Goal: Information Seeking & Learning: Find specific page/section

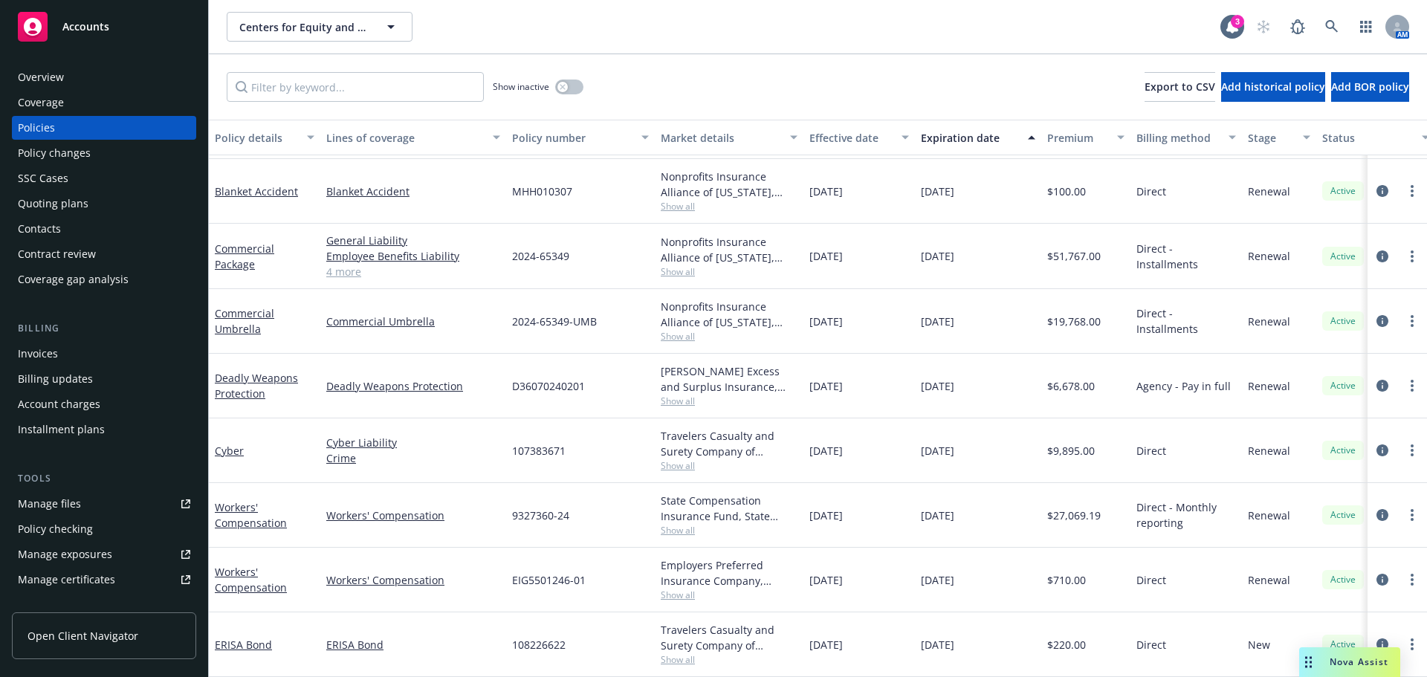
scroll to position [132, 0]
click at [43, 206] on div "Quoting plans" at bounding box center [53, 204] width 71 height 24
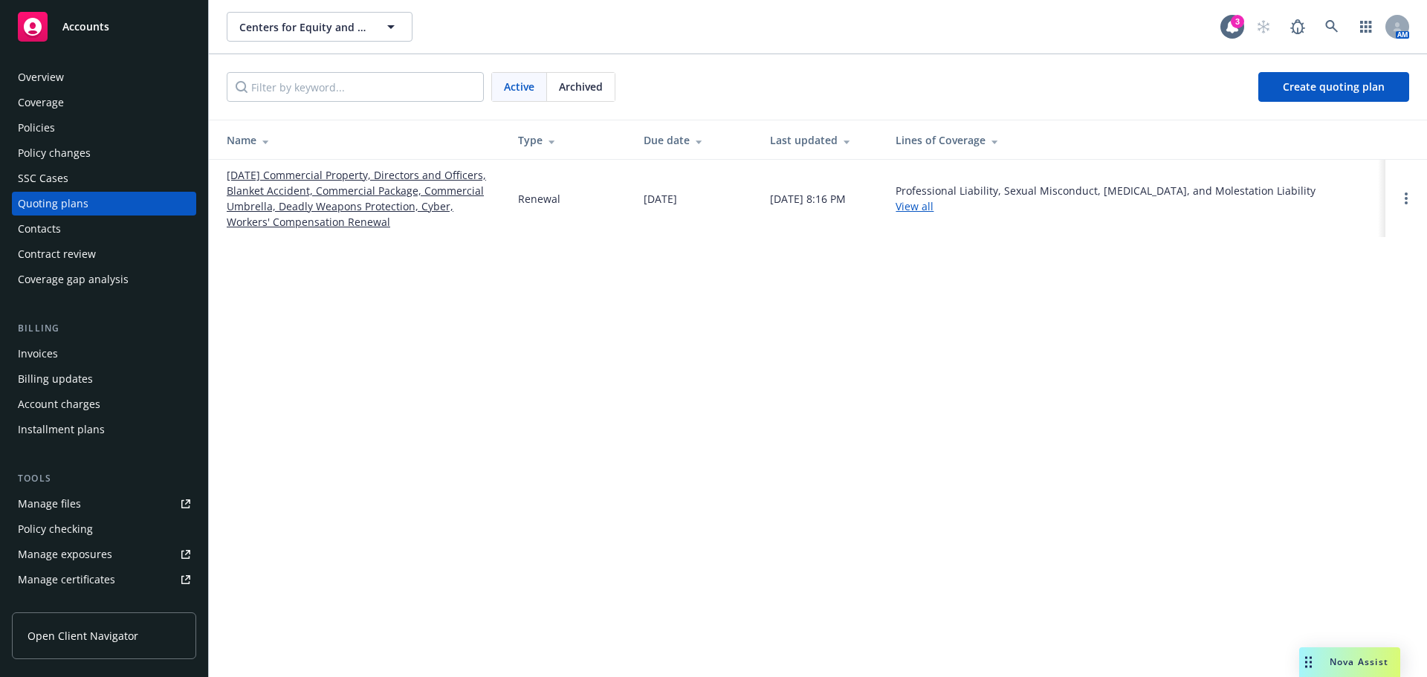
click at [311, 198] on link "[DATE] Commercial Property, Directors and Officers, Blanket Accident, Commercia…" at bounding box center [361, 198] width 268 height 62
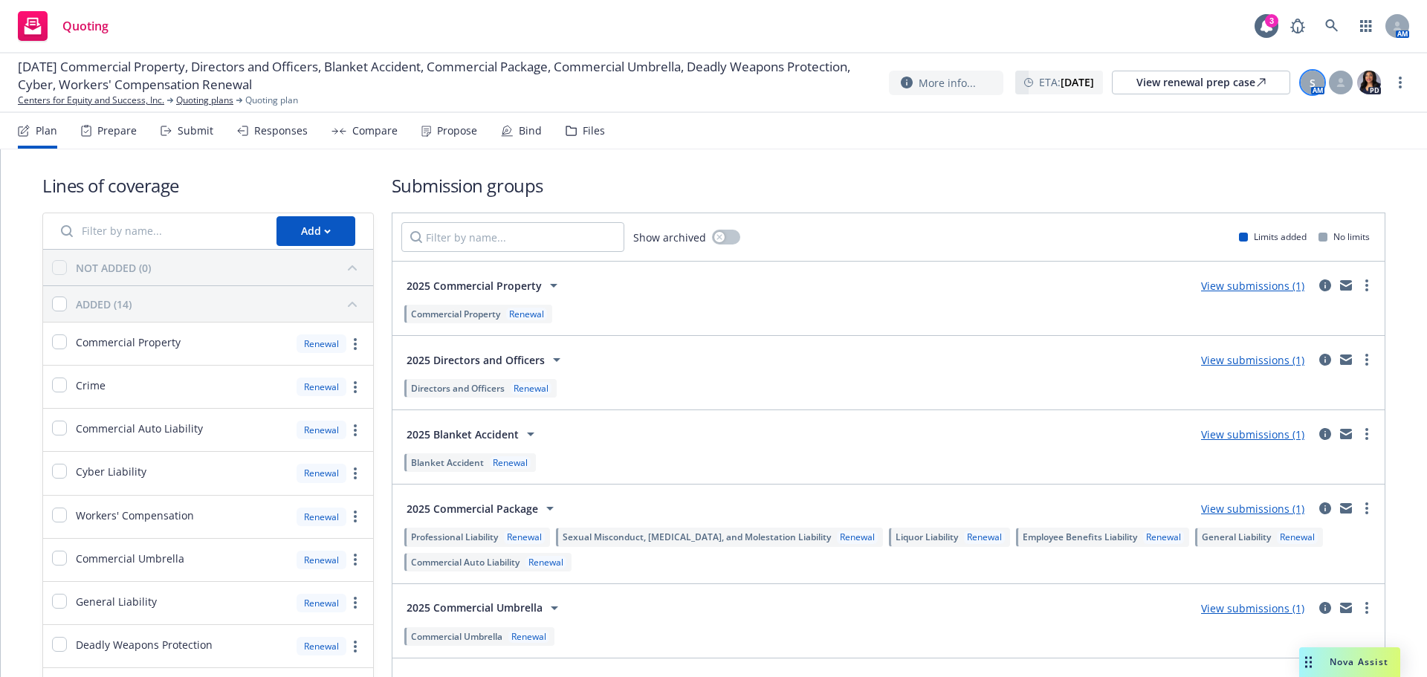
click at [1308, 79] on div "S" at bounding box center [1313, 83] width 24 height 24
click at [768, 172] on div "Lines of coverage Add NOT ADDED (0) ADDED (14) Commercial Property Renewal Crim…" at bounding box center [713, 556] width 1343 height 815
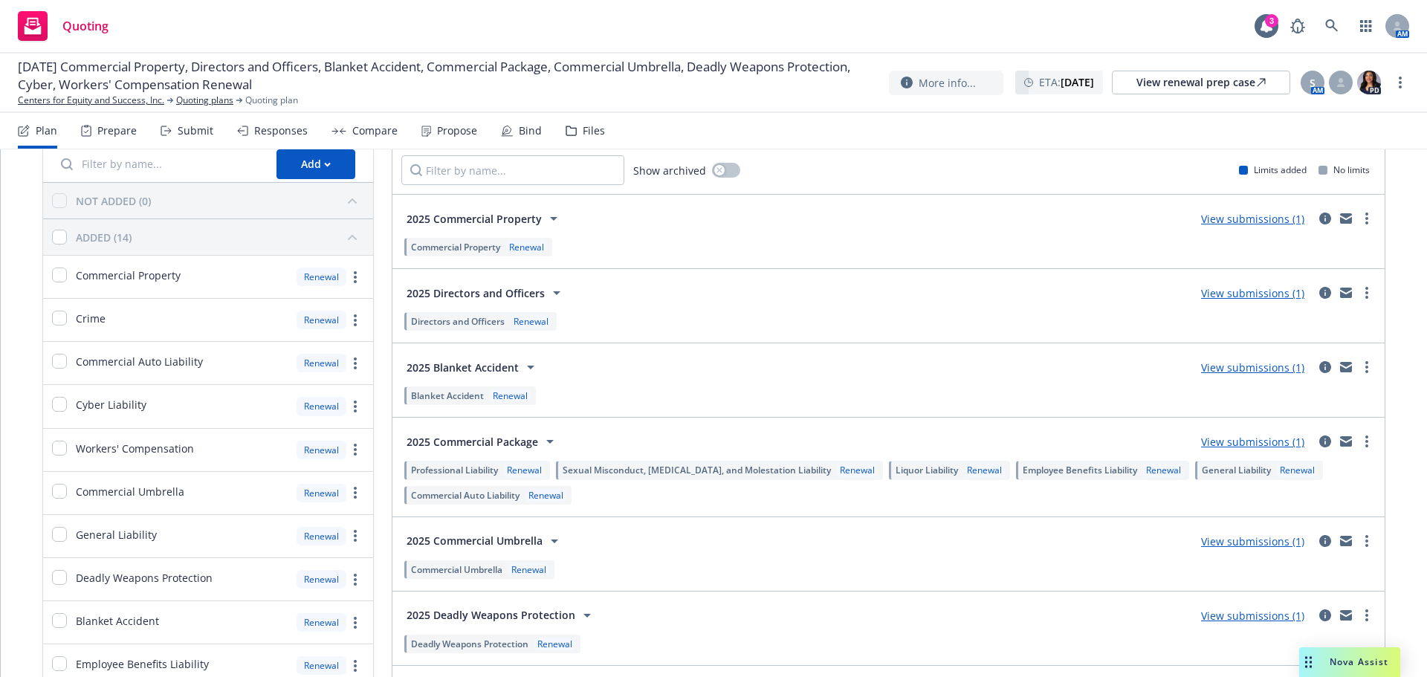
scroll to position [32, 0]
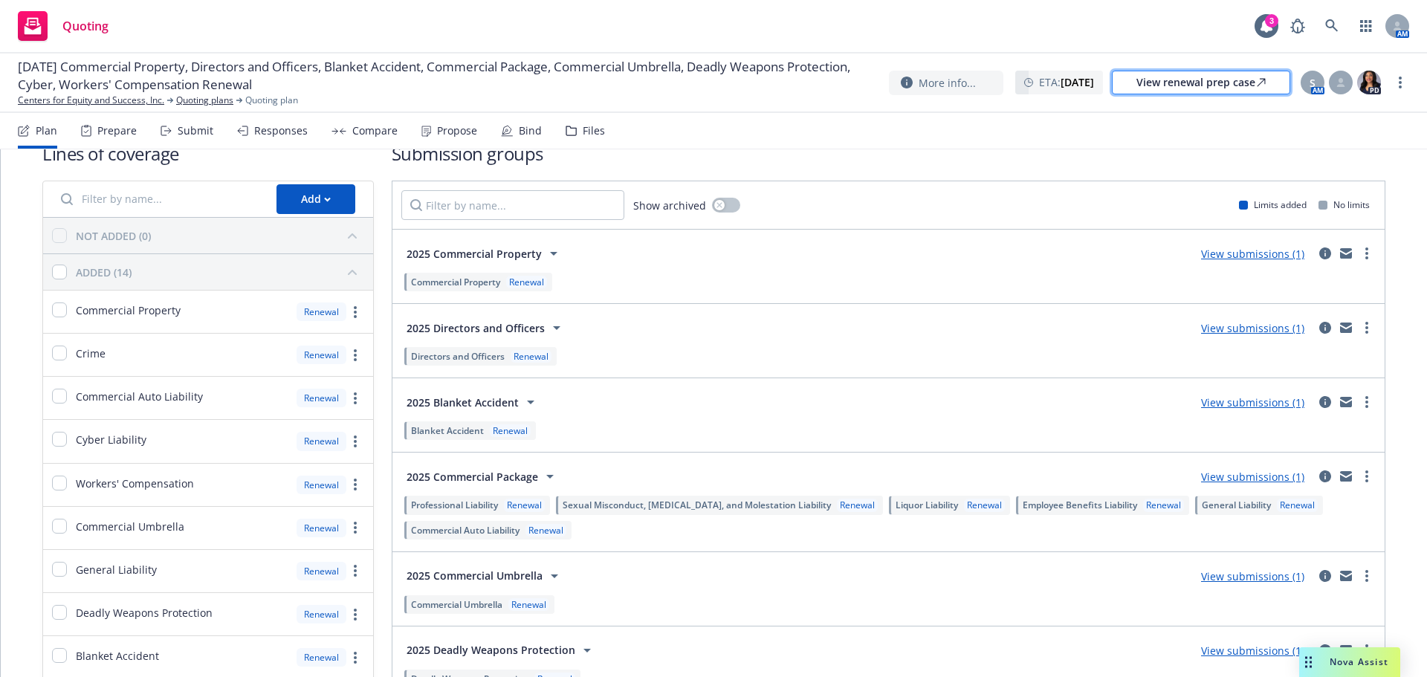
click at [1137, 83] on div "View renewal prep case" at bounding box center [1201, 82] width 129 height 22
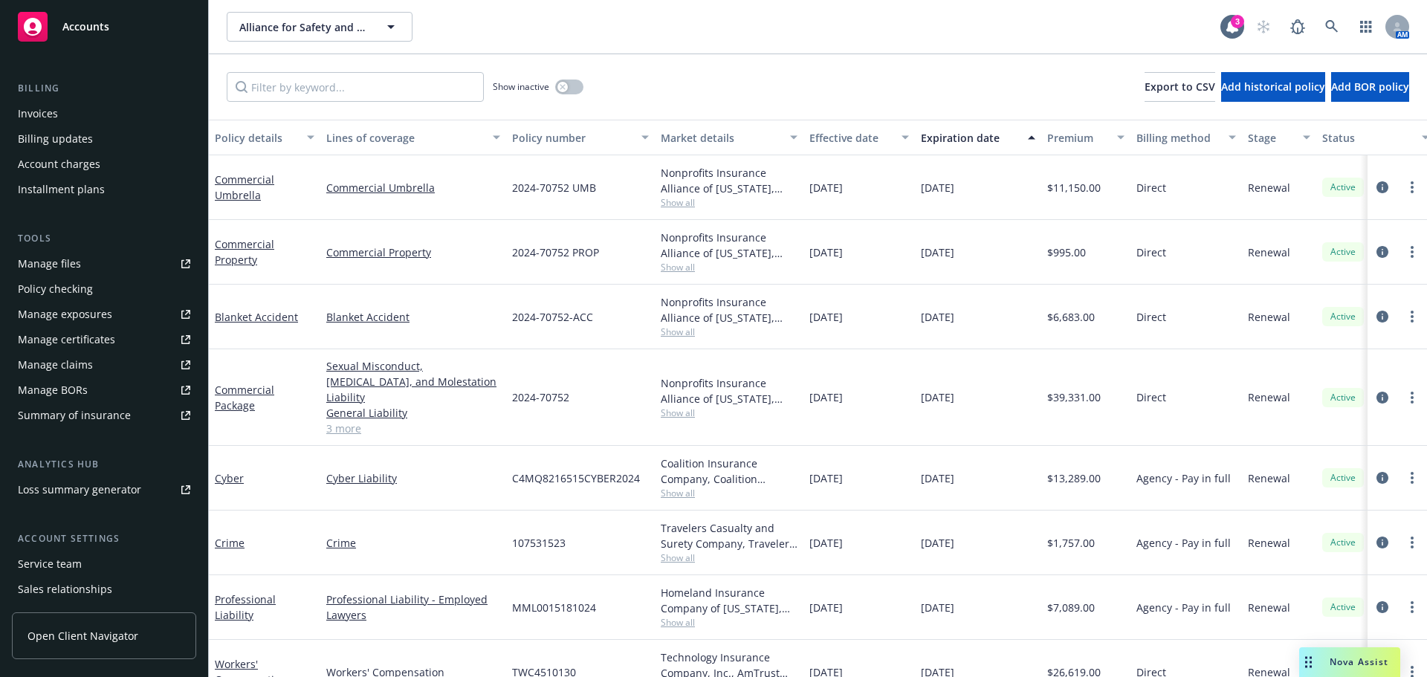
scroll to position [317, 0]
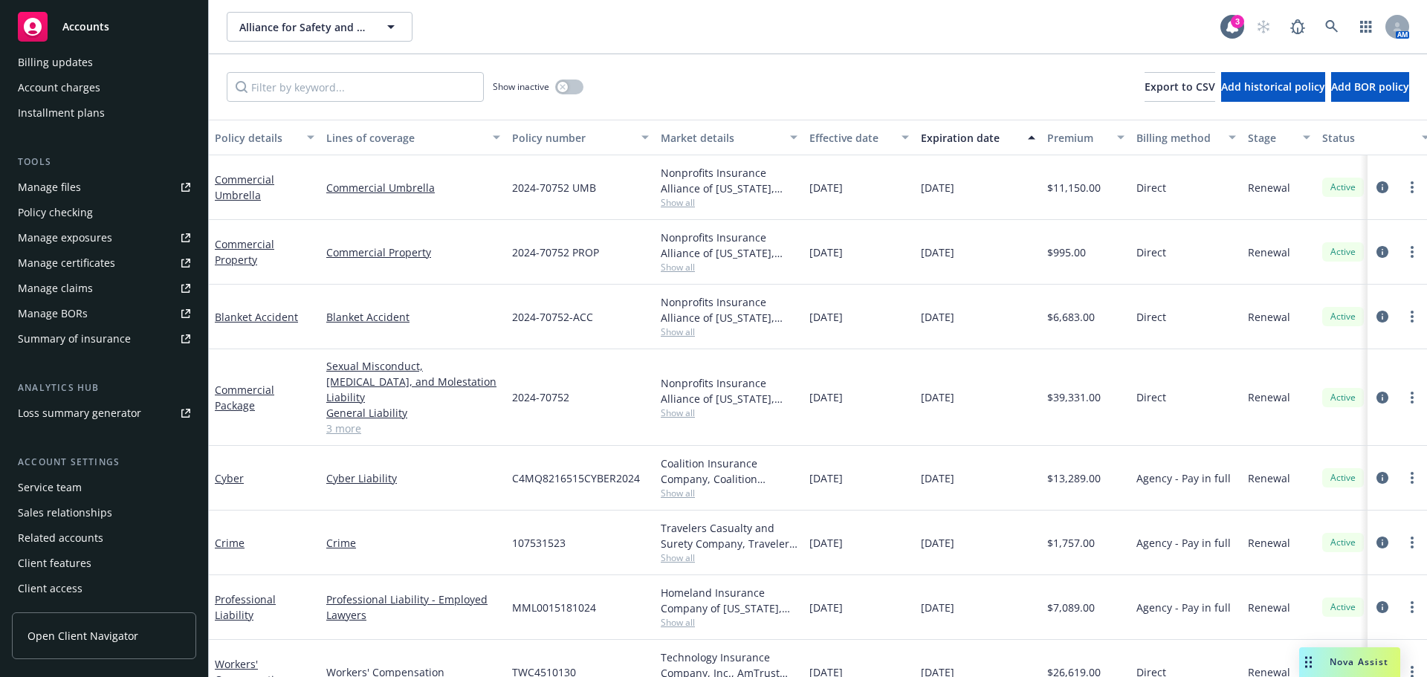
click at [44, 481] on div "Service team" at bounding box center [50, 488] width 64 height 24
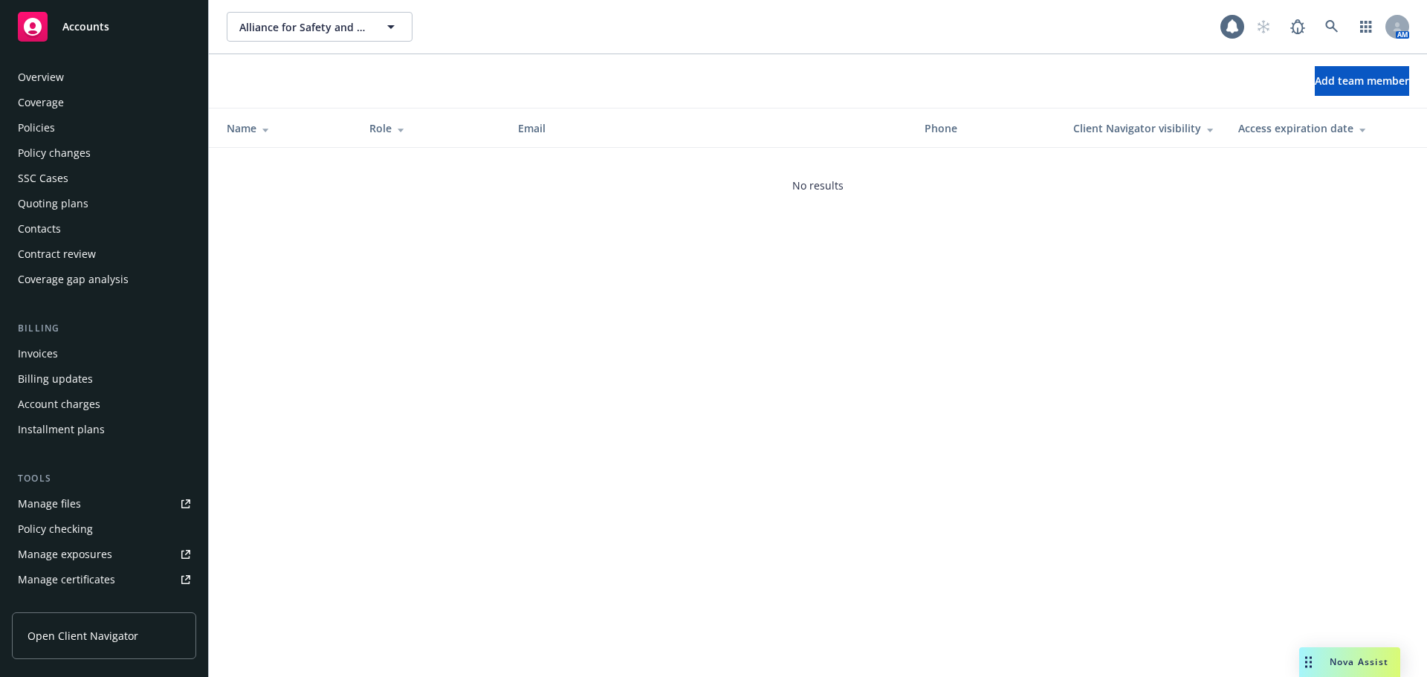
scroll to position [317, 0]
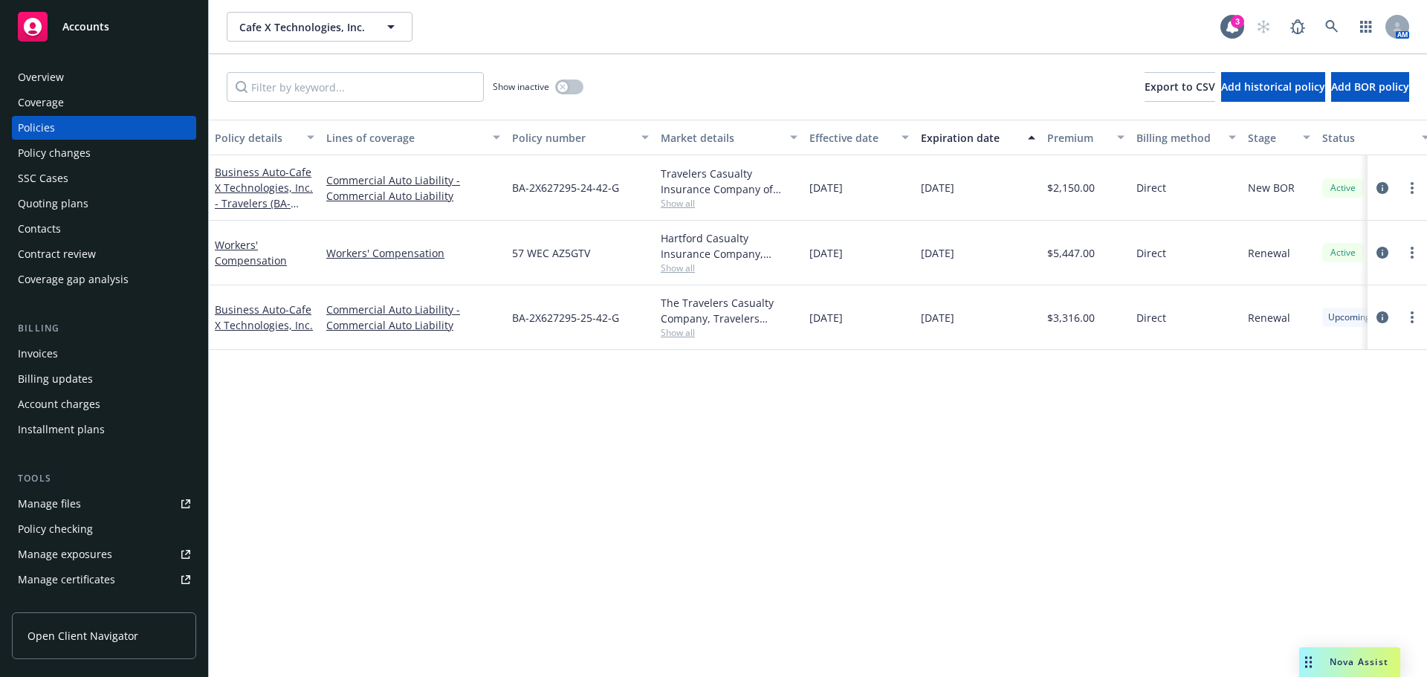
click at [39, 59] on div "Overview Coverage Policies Policy changes SSC Cases Quoting plans Contacts Cont…" at bounding box center [104, 363] width 208 height 630
click at [42, 75] on div "Overview" at bounding box center [41, 77] width 46 height 24
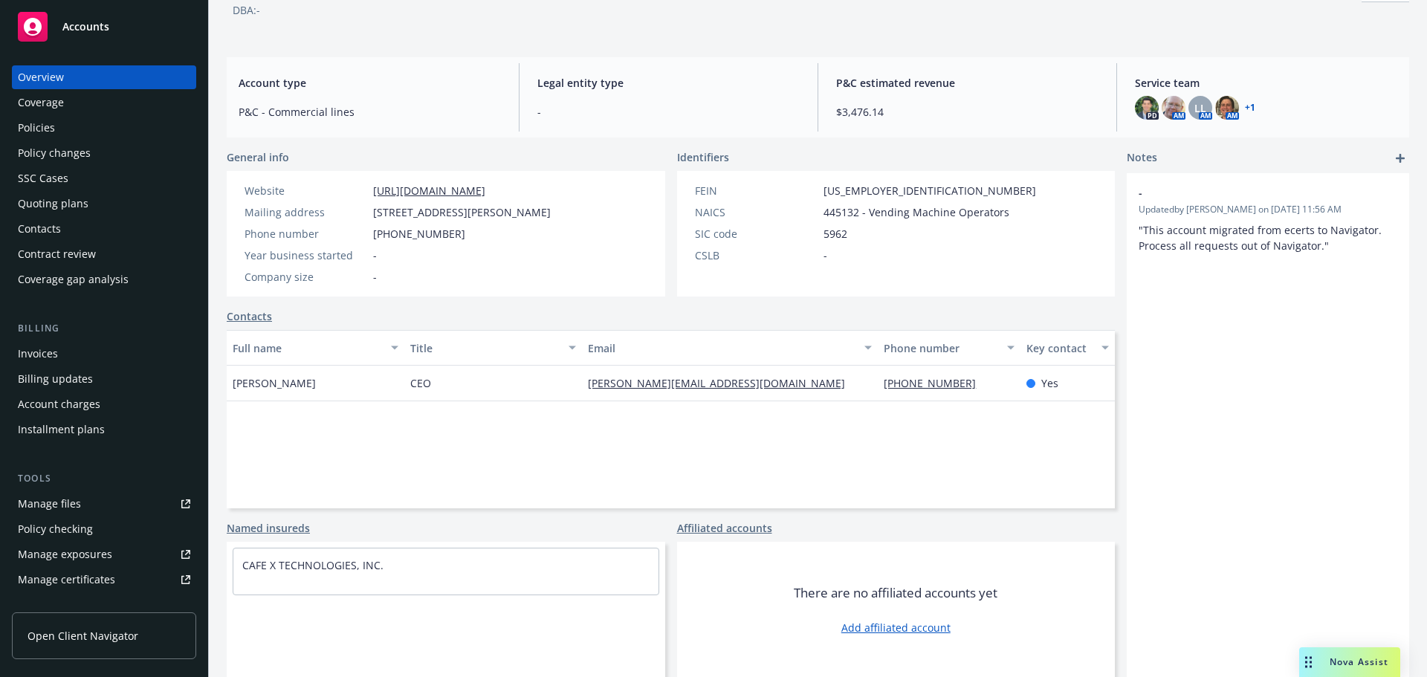
scroll to position [100, 0]
click at [67, 204] on div "Quoting plans" at bounding box center [53, 204] width 71 height 24
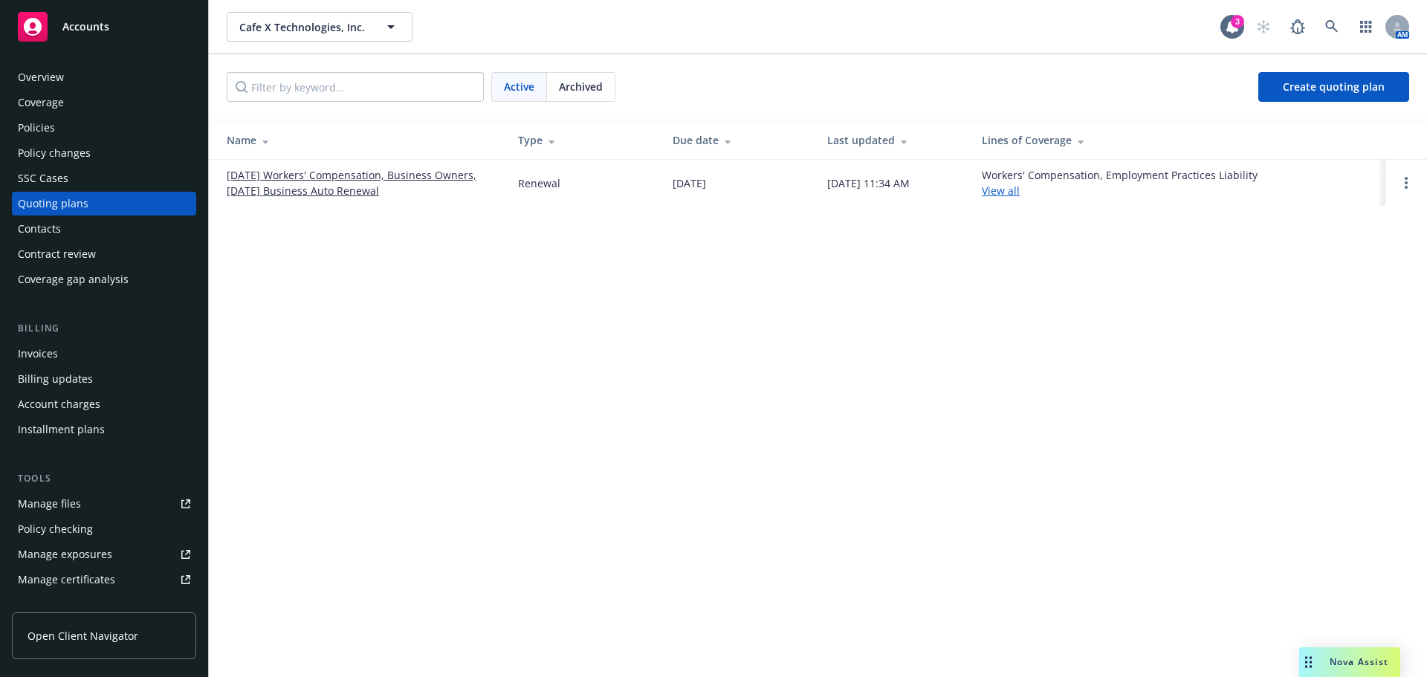
click at [575, 85] on span "Archived" at bounding box center [581, 87] width 44 height 16
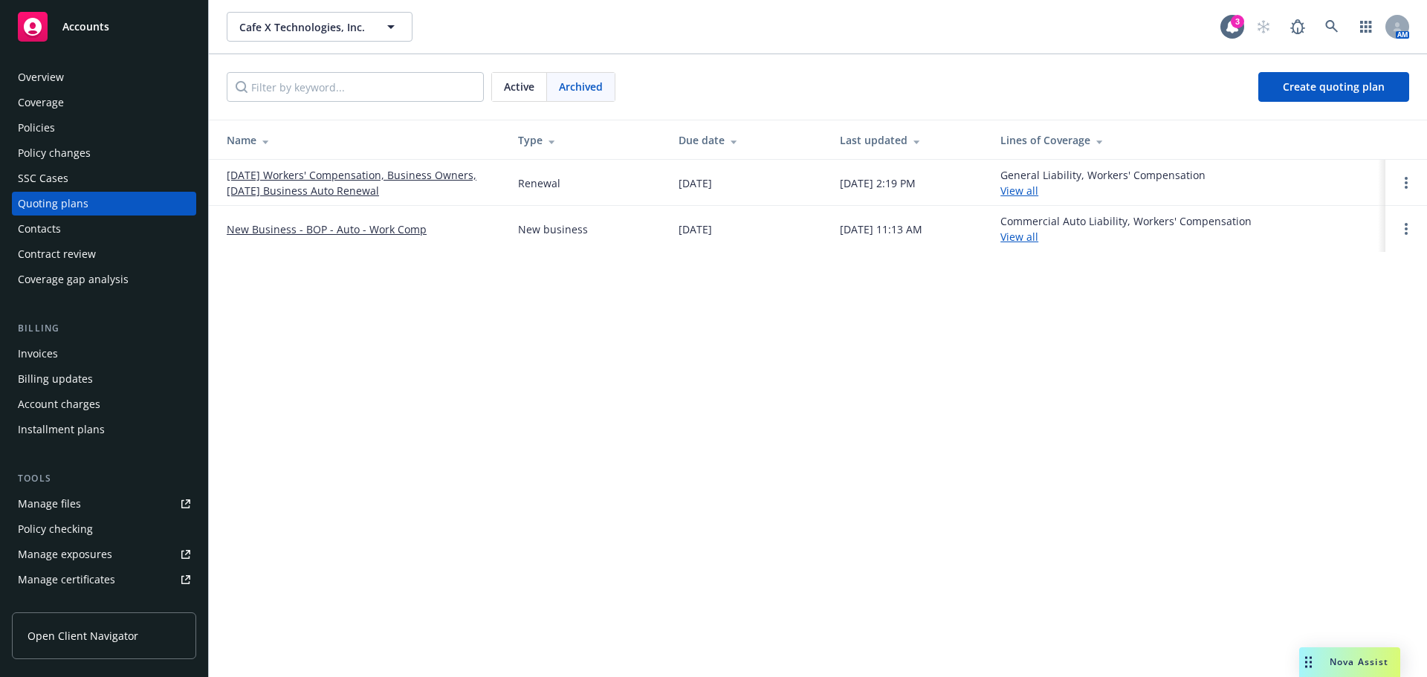
click at [352, 235] on link "New Business - BOP - Auto - Work Comp" at bounding box center [327, 230] width 200 height 16
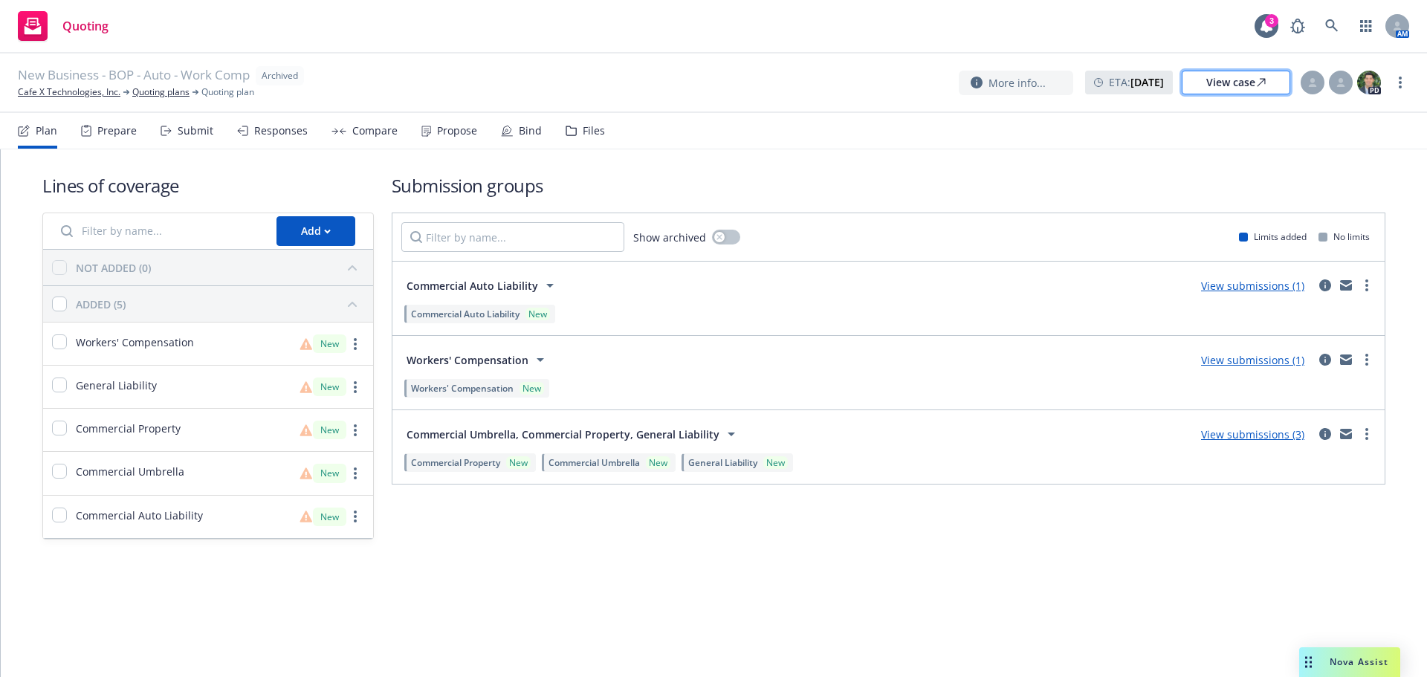
click at [1222, 78] on div "View case" at bounding box center [1236, 82] width 59 height 22
click at [157, 96] on link "Quoting plans" at bounding box center [160, 91] width 57 height 13
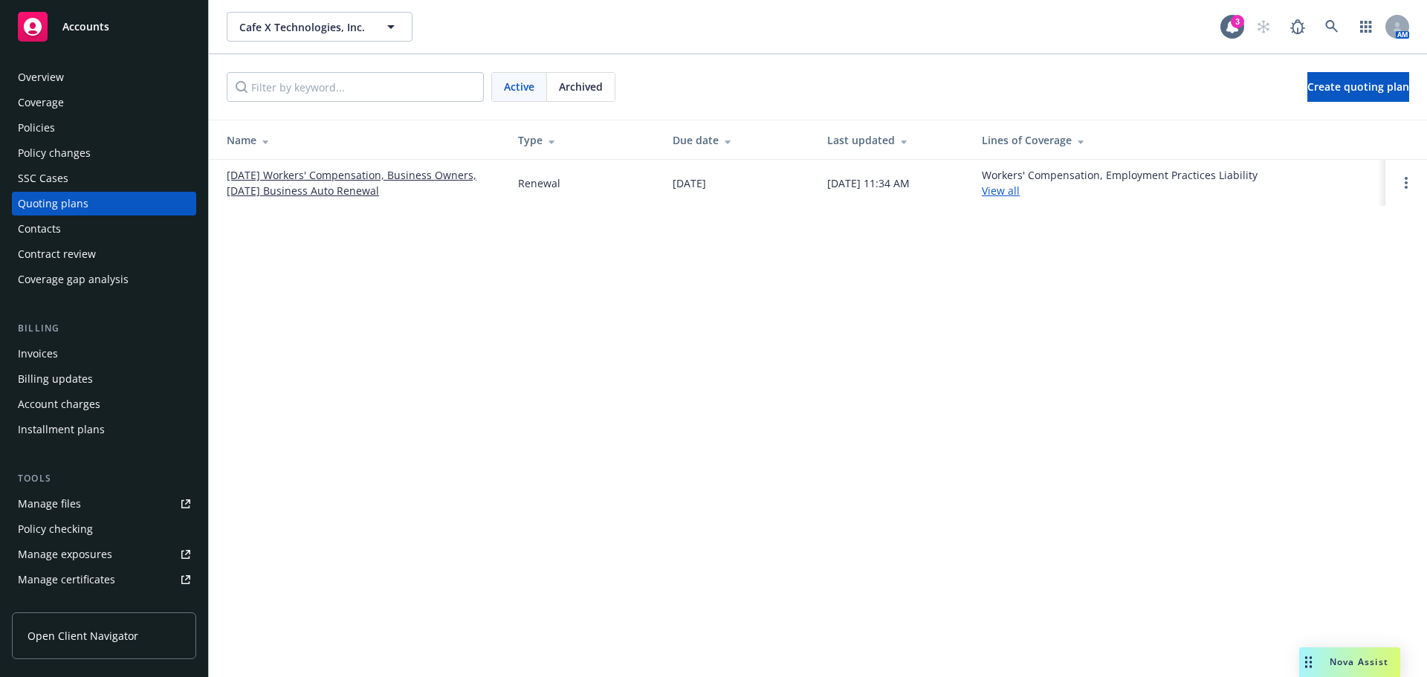
click at [325, 194] on link "[DATE] Workers' Compensation, Business Owners, [DATE] Business Auto Renewal" at bounding box center [361, 182] width 268 height 31
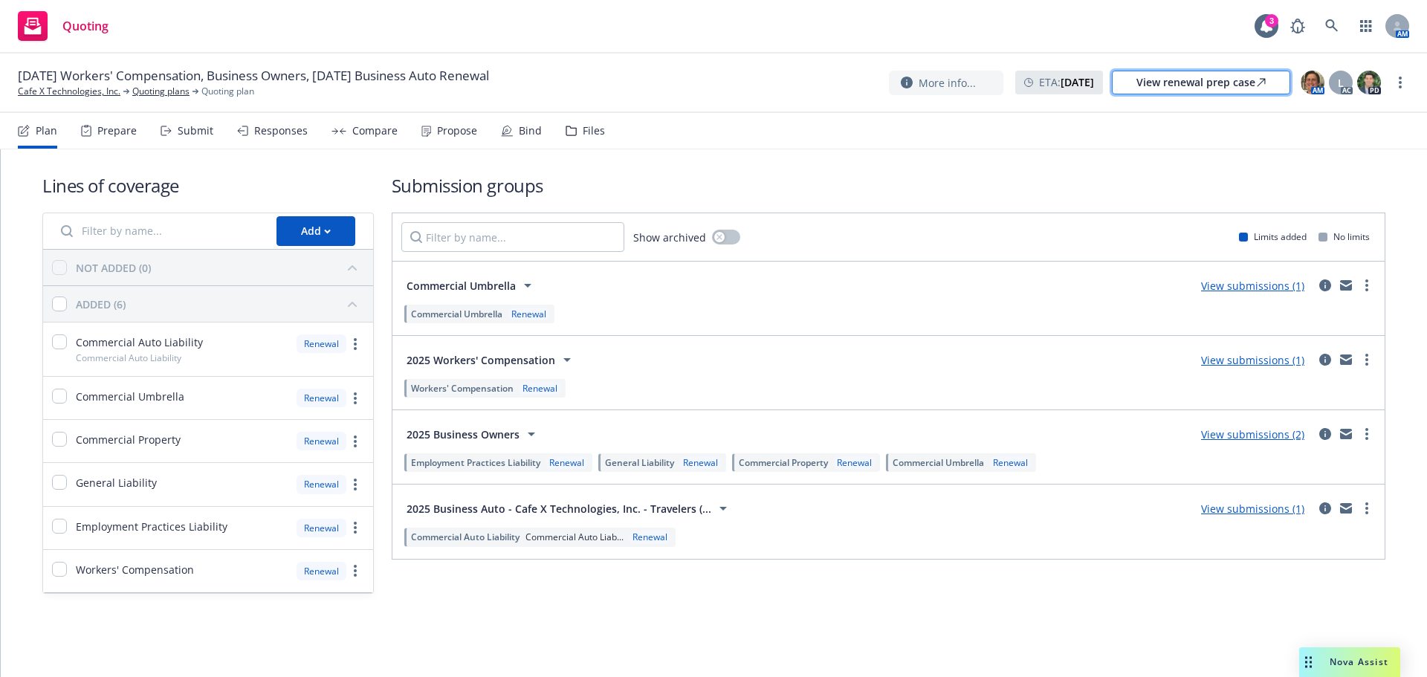
click at [1232, 87] on div "View renewal prep case" at bounding box center [1201, 82] width 129 height 22
click at [52, 92] on link "Cafe X Technologies, Inc." at bounding box center [69, 91] width 103 height 13
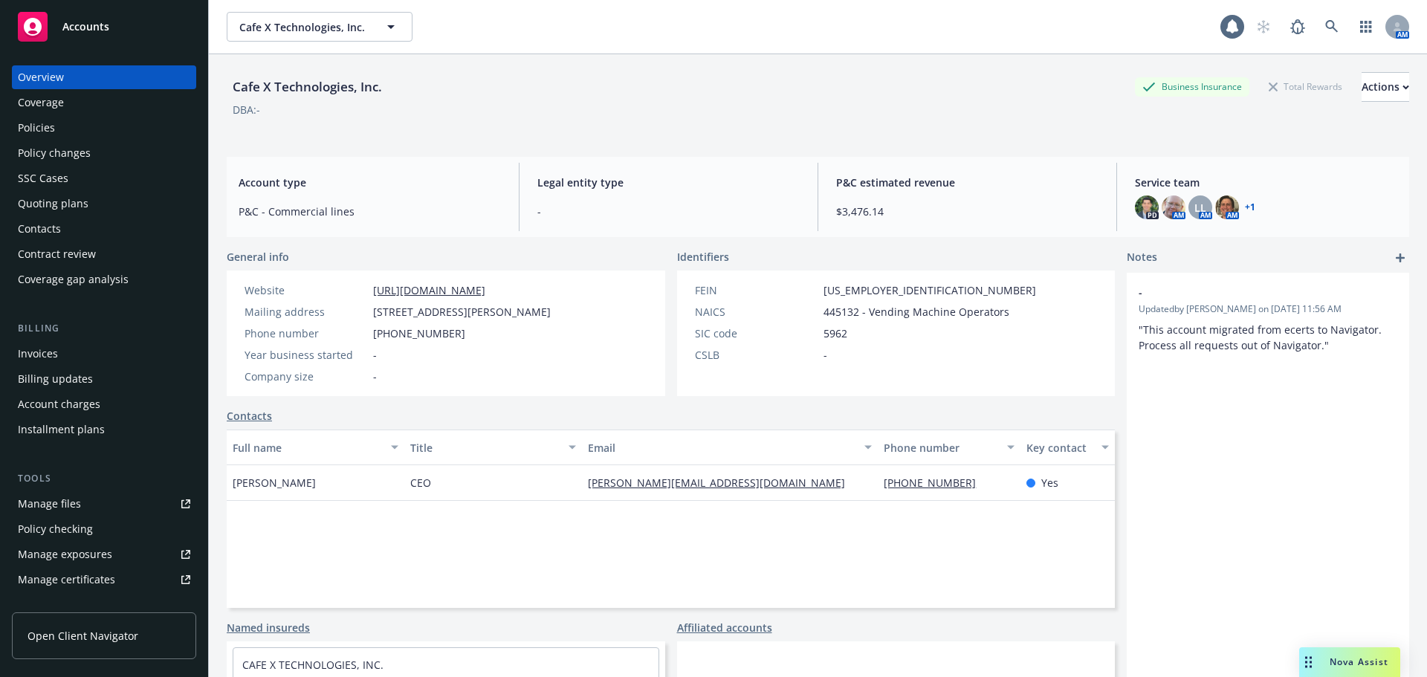
click at [39, 132] on div "Policies" at bounding box center [36, 128] width 37 height 24
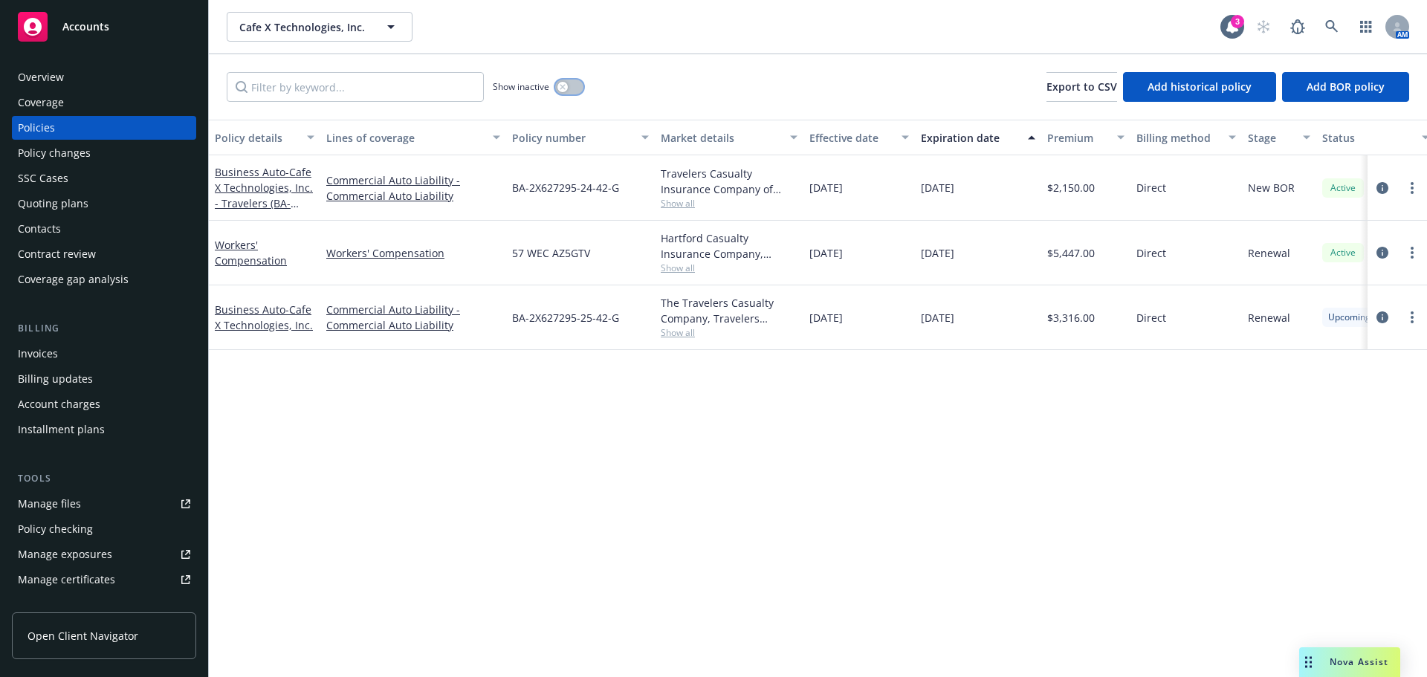
click at [571, 88] on button "button" at bounding box center [569, 87] width 28 height 15
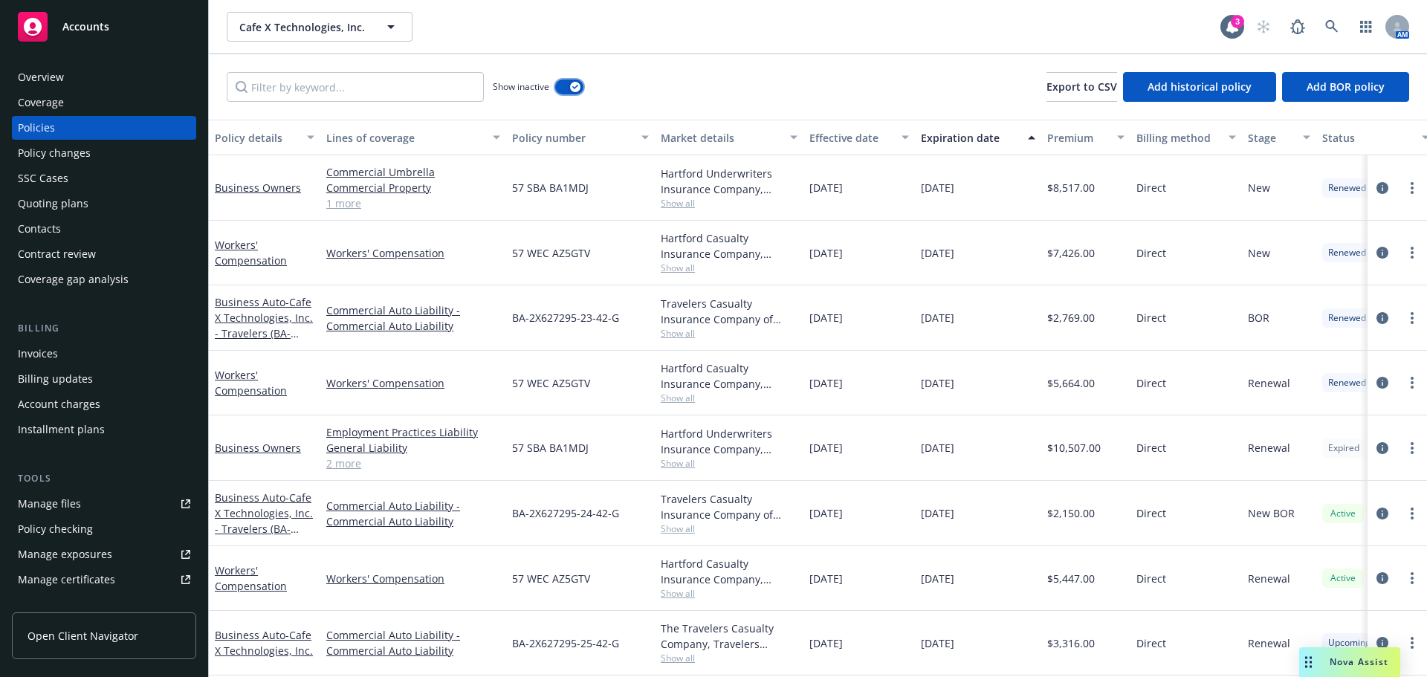
scroll to position [10, 0]
click at [251, 443] on link "Business Owners" at bounding box center [258, 448] width 86 height 14
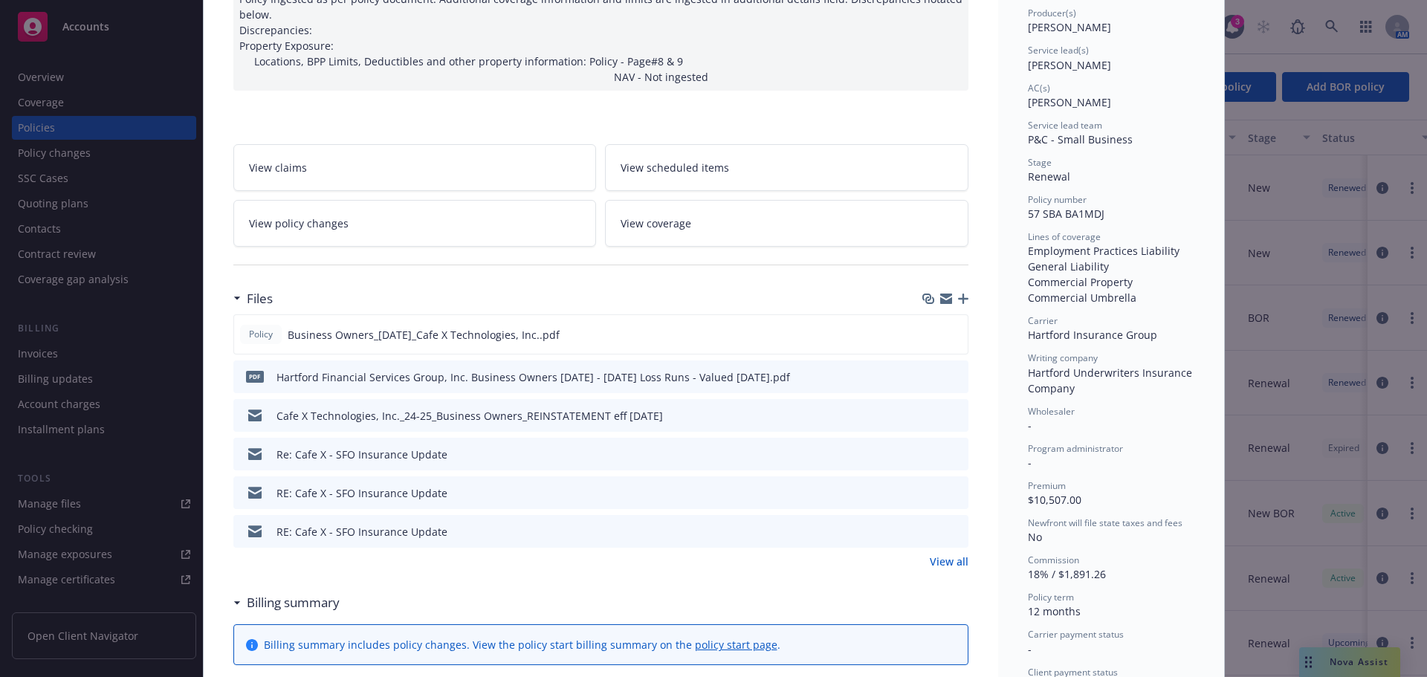
scroll to position [297, 0]
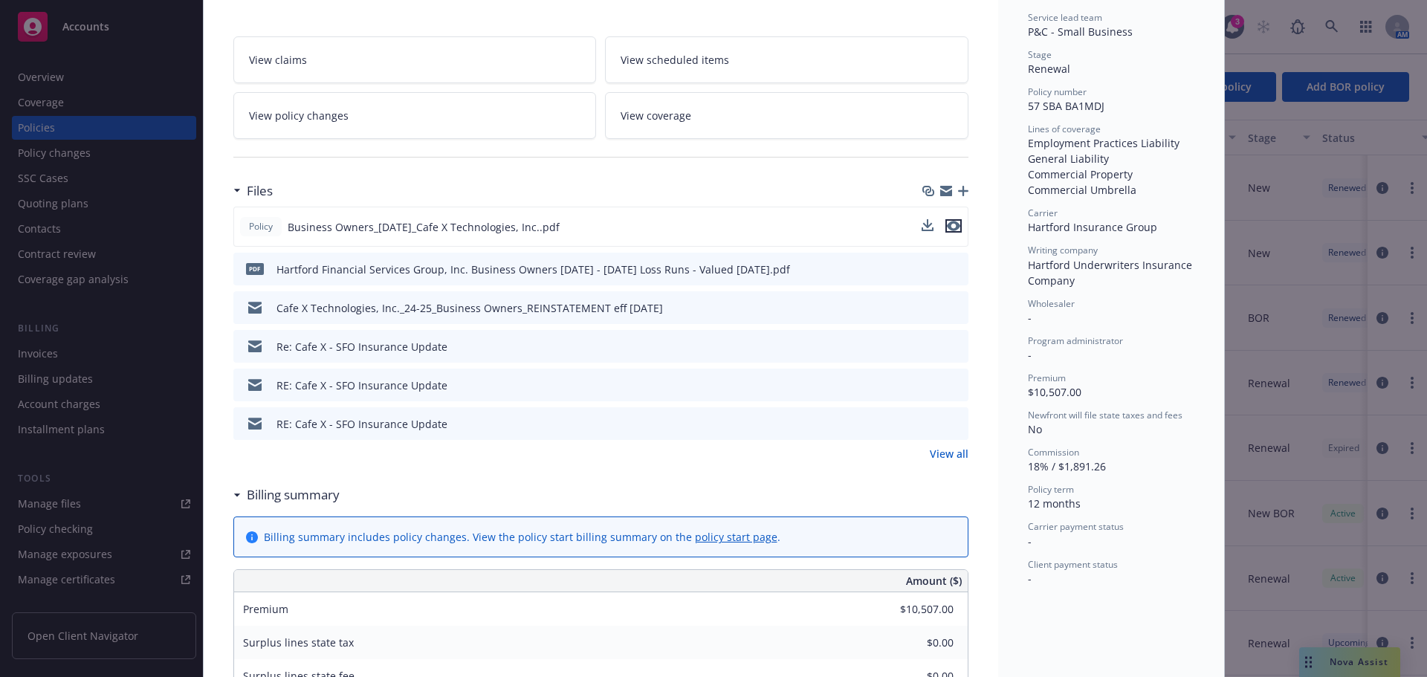
click at [949, 221] on icon "preview file" at bounding box center [953, 226] width 13 height 10
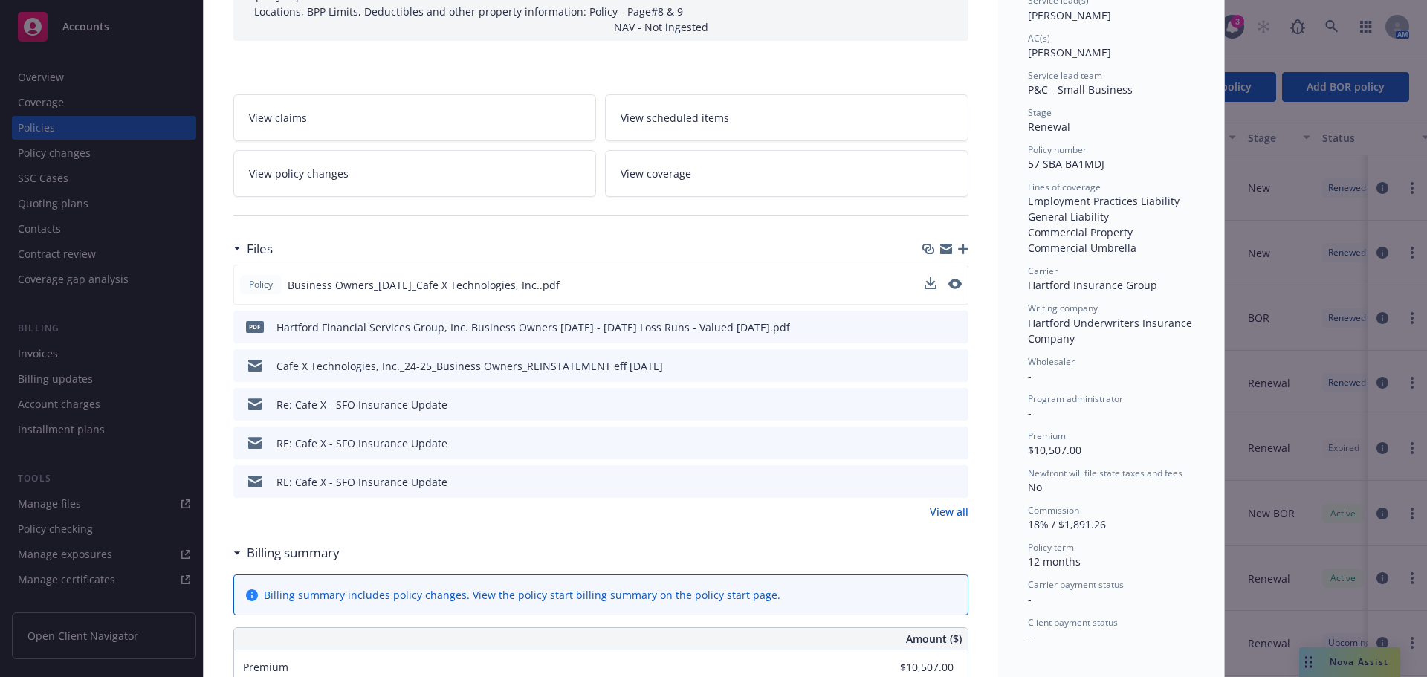
scroll to position [223, 0]
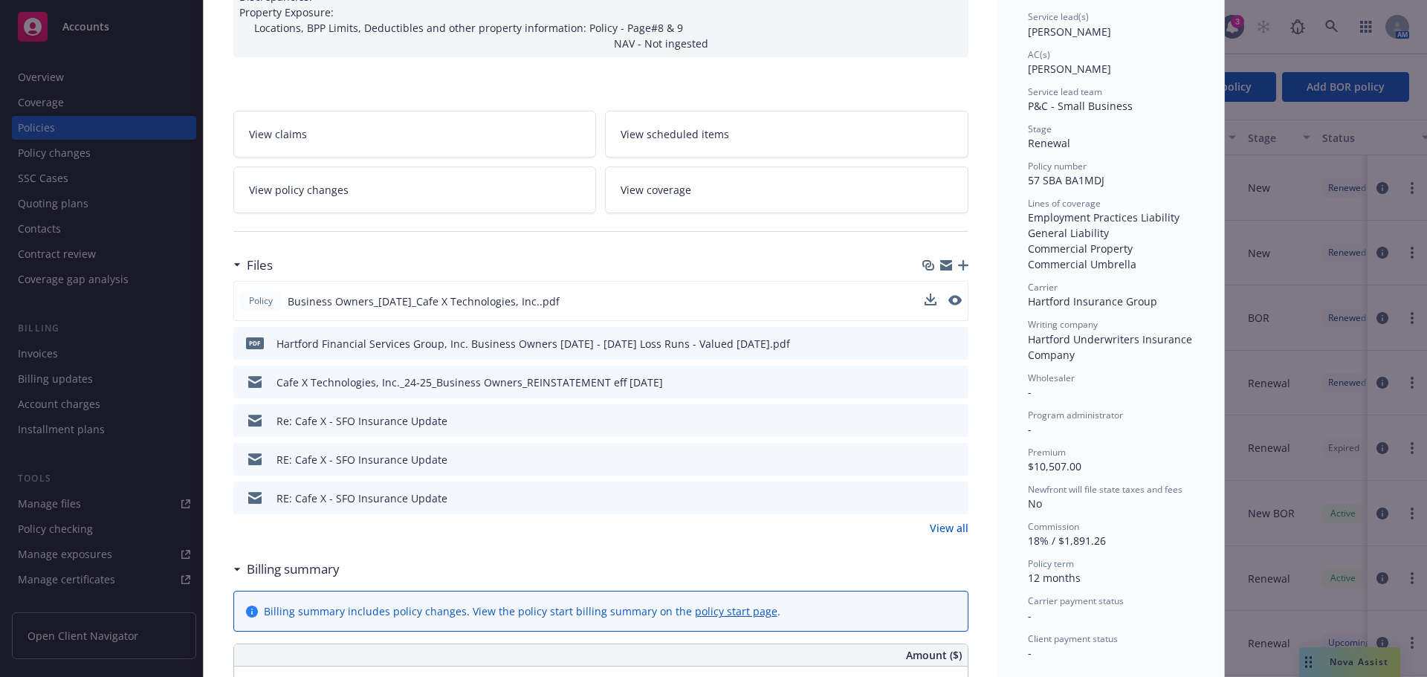
click at [949, 523] on link "View all" at bounding box center [949, 528] width 39 height 16
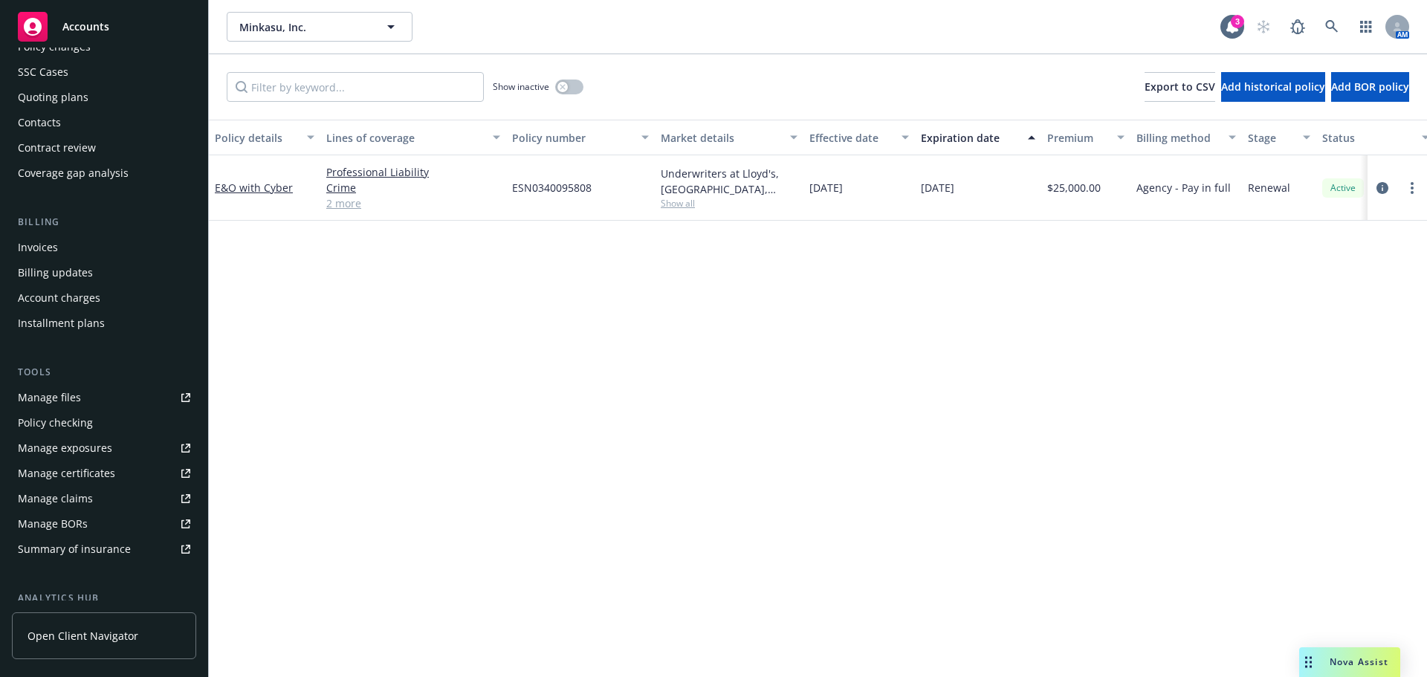
scroll to position [297, 0]
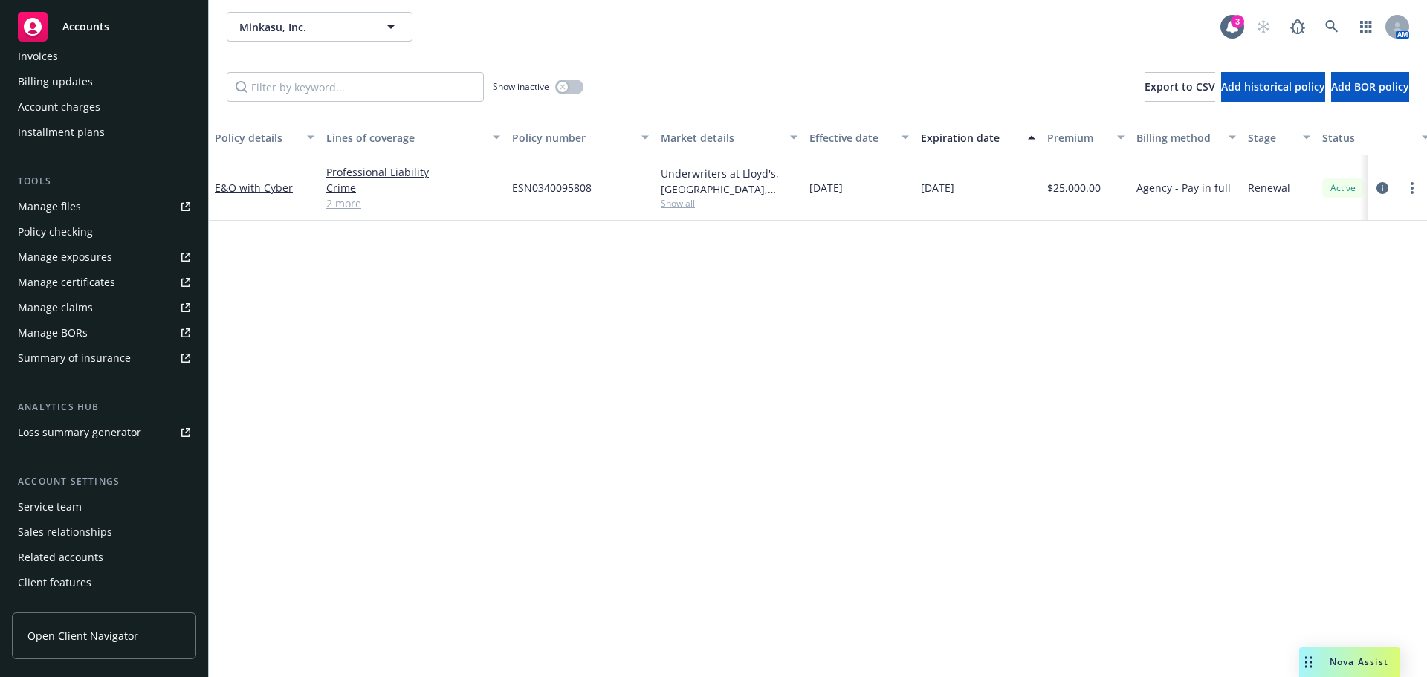
click at [85, 511] on div "Service team" at bounding box center [104, 507] width 172 height 24
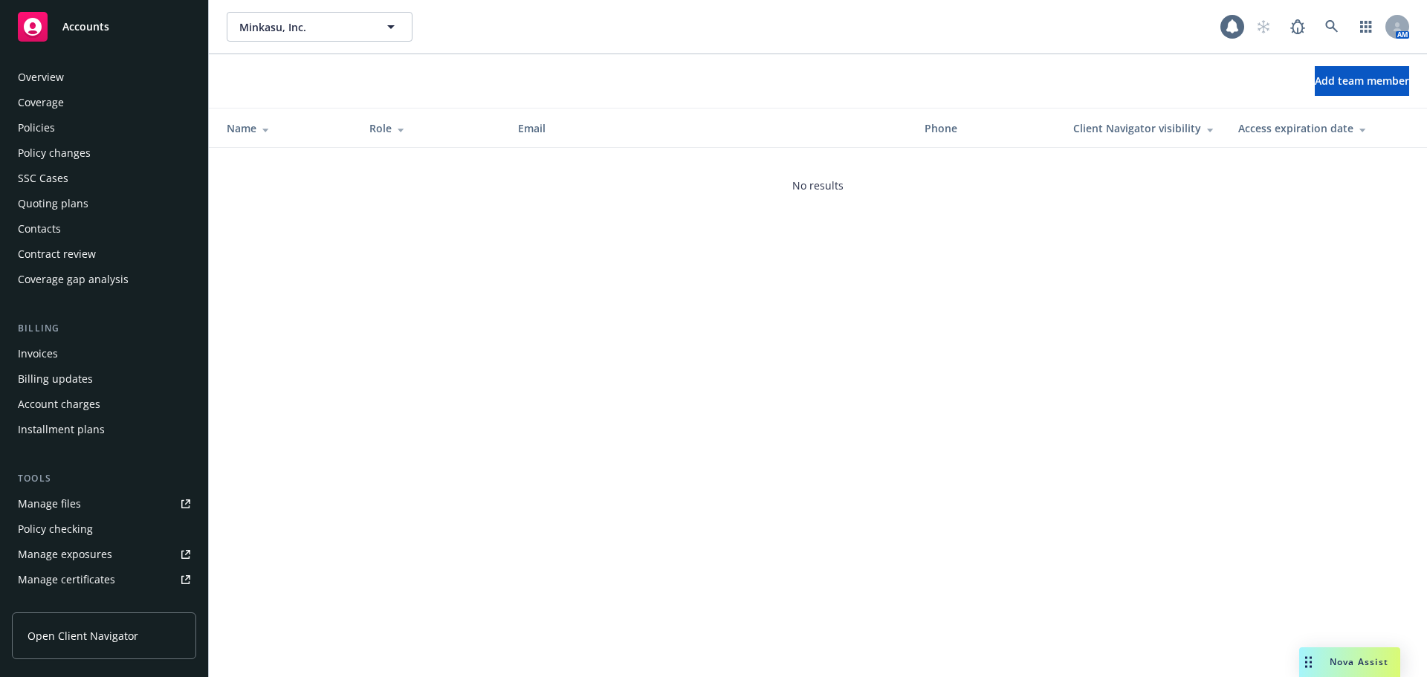
scroll to position [317, 0]
